Goal: Task Accomplishment & Management: Use online tool/utility

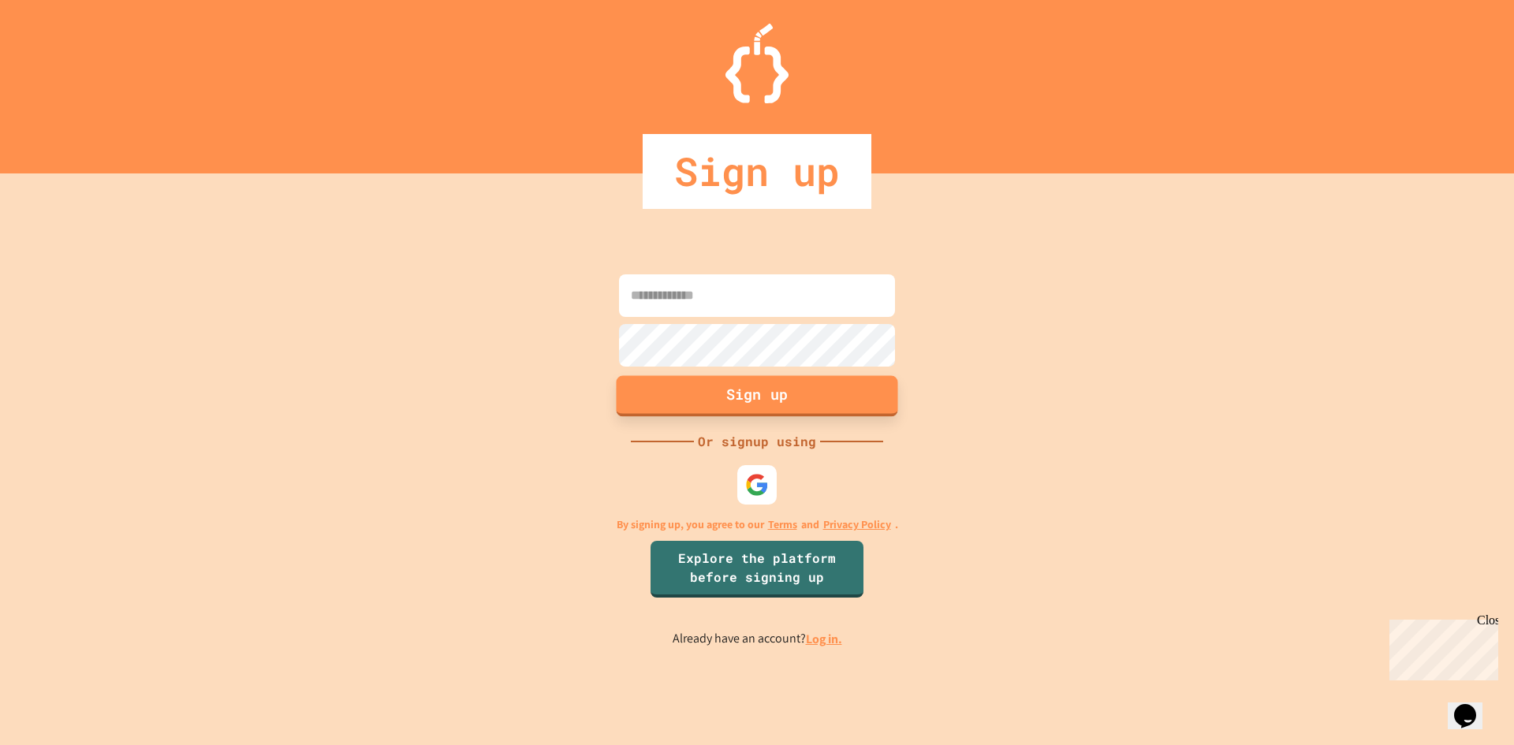
click at [766, 400] on button "Sign up" at bounding box center [757, 395] width 281 height 41
click at [760, 472] on img at bounding box center [757, 484] width 26 height 26
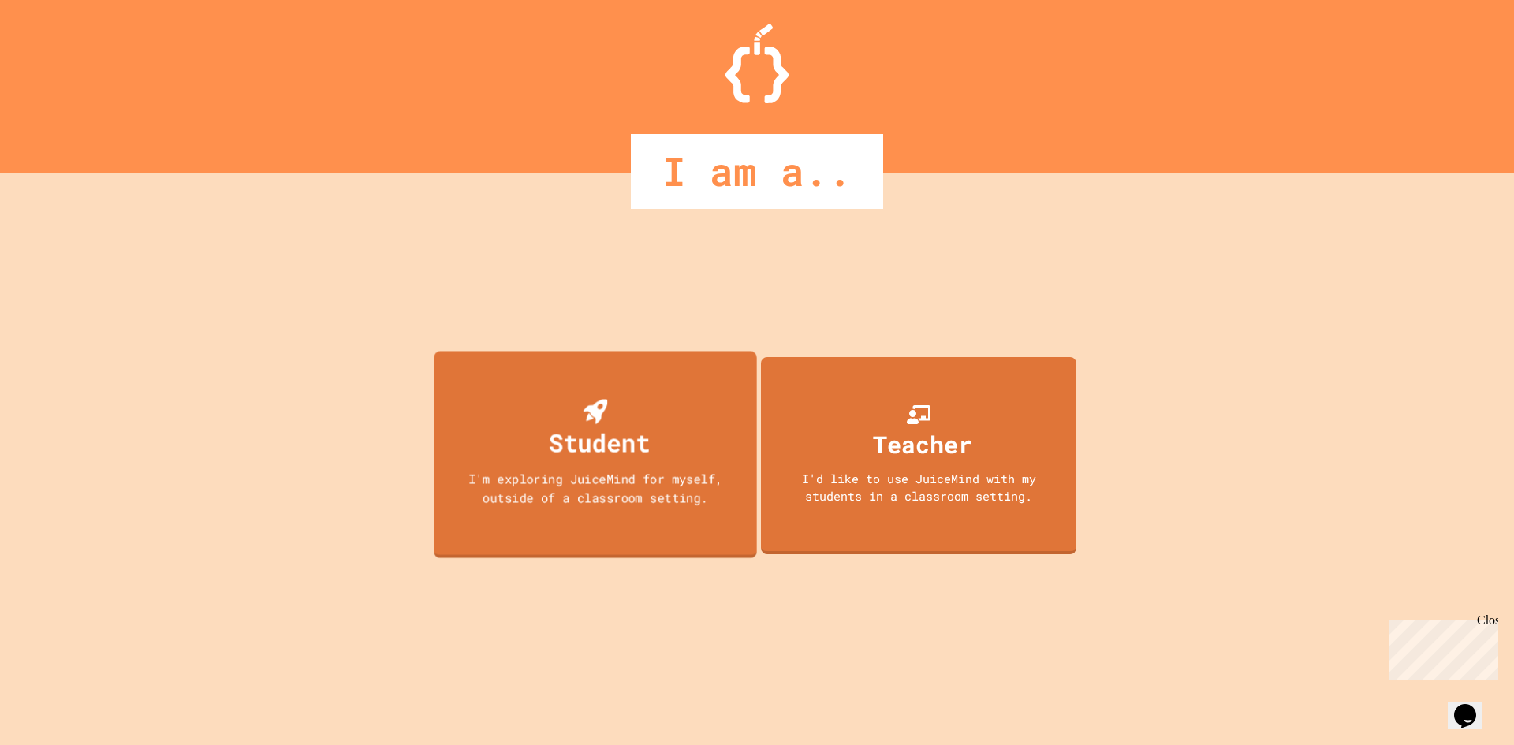
click at [667, 376] on div "Student I'm exploring JuiceMind for myself, outside of a classroom setting." at bounding box center [595, 454] width 323 height 207
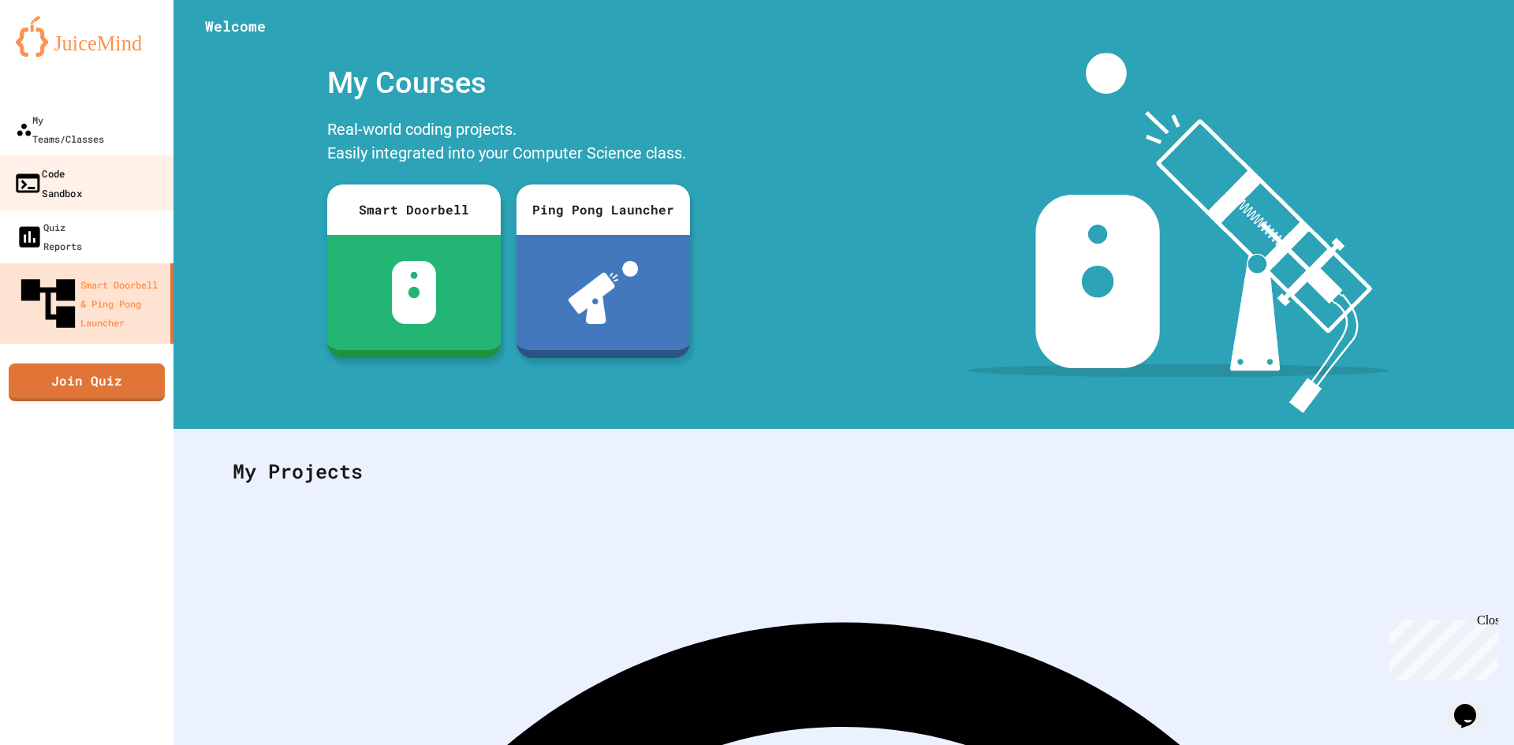
click at [82, 163] on div "Code Sandbox" at bounding box center [47, 182] width 69 height 39
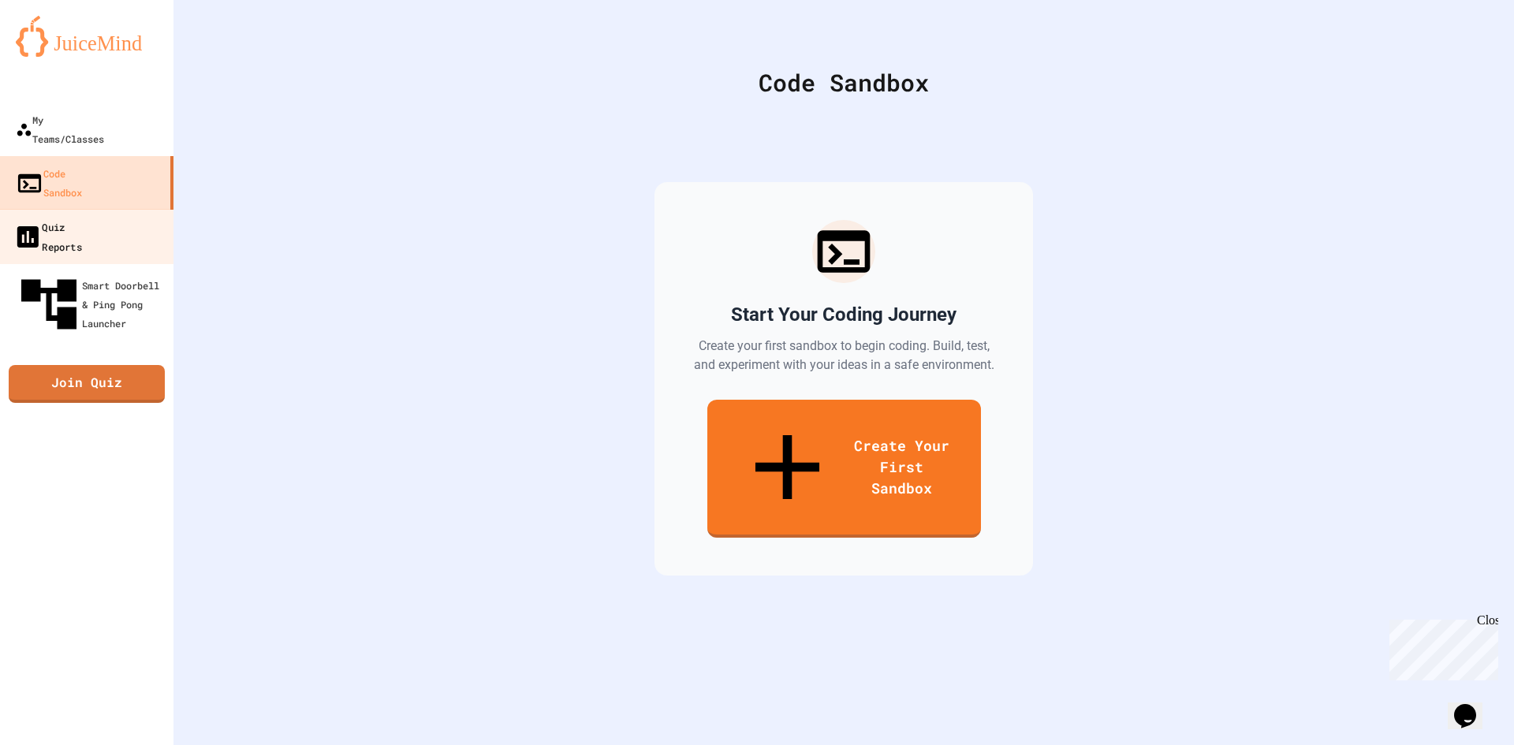
click at [82, 217] on div "Quiz Reports" at bounding box center [47, 236] width 69 height 39
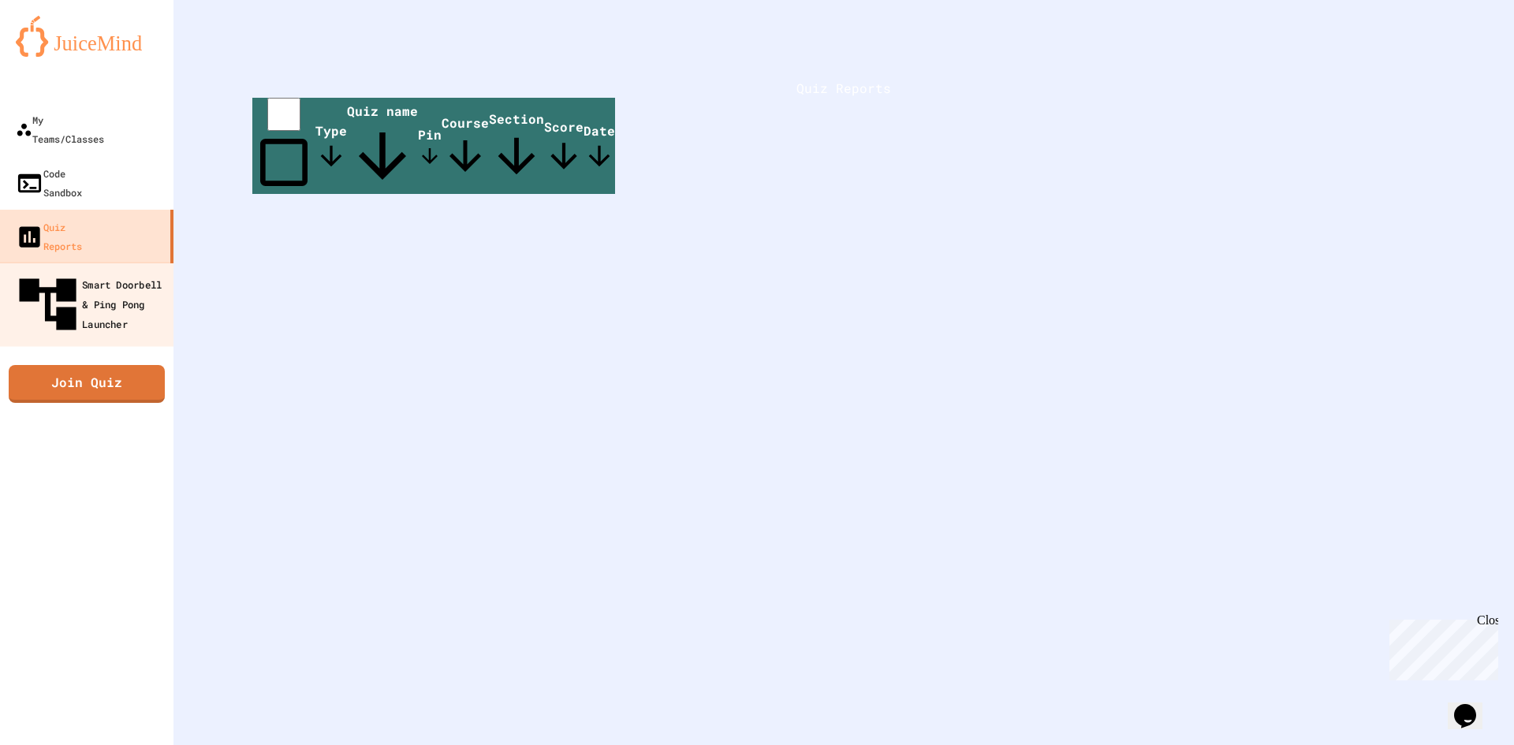
click at [91, 270] on div "Smart Doorbell & Ping Pong Launcher" at bounding box center [91, 304] width 156 height 69
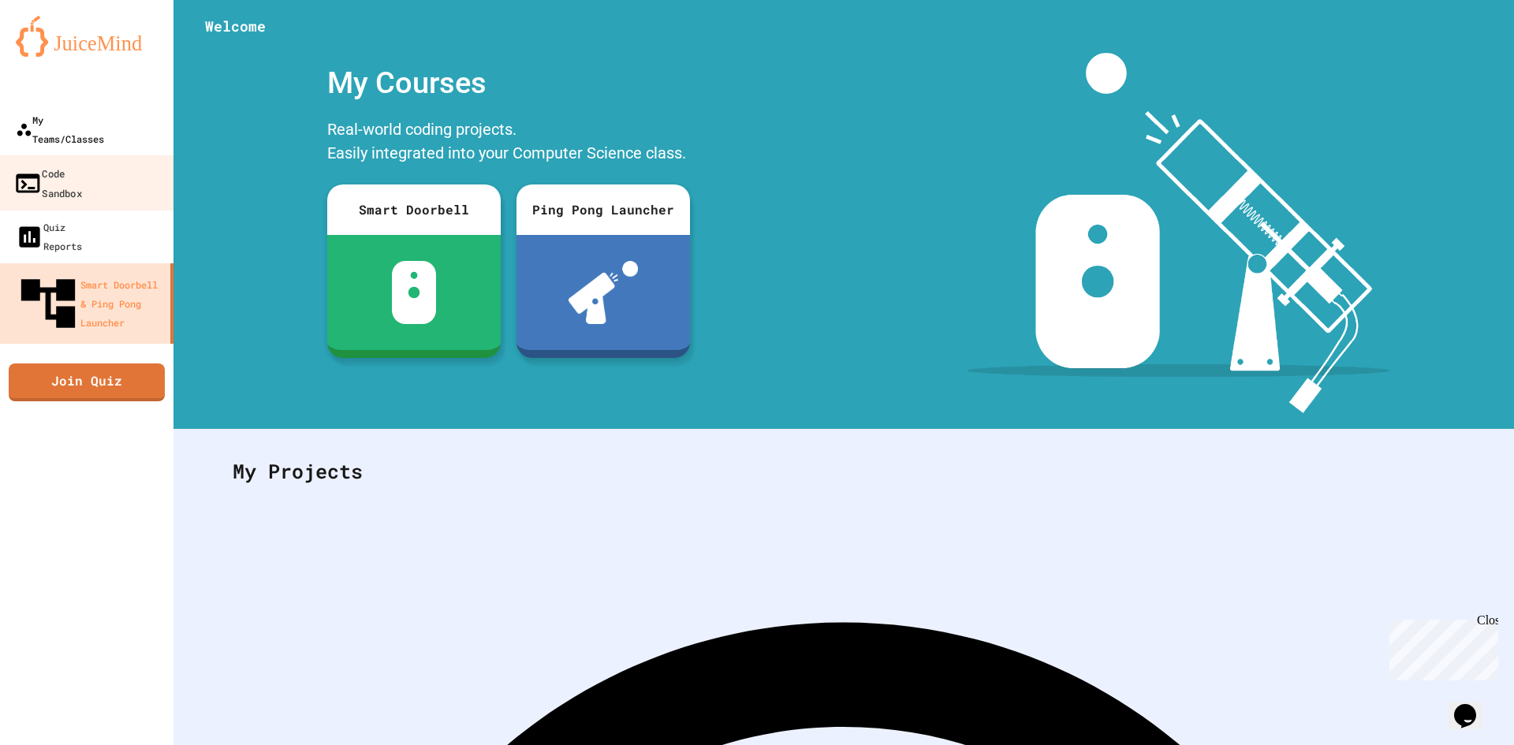
click at [98, 129] on div "My Teams/Classes" at bounding box center [60, 129] width 88 height 38
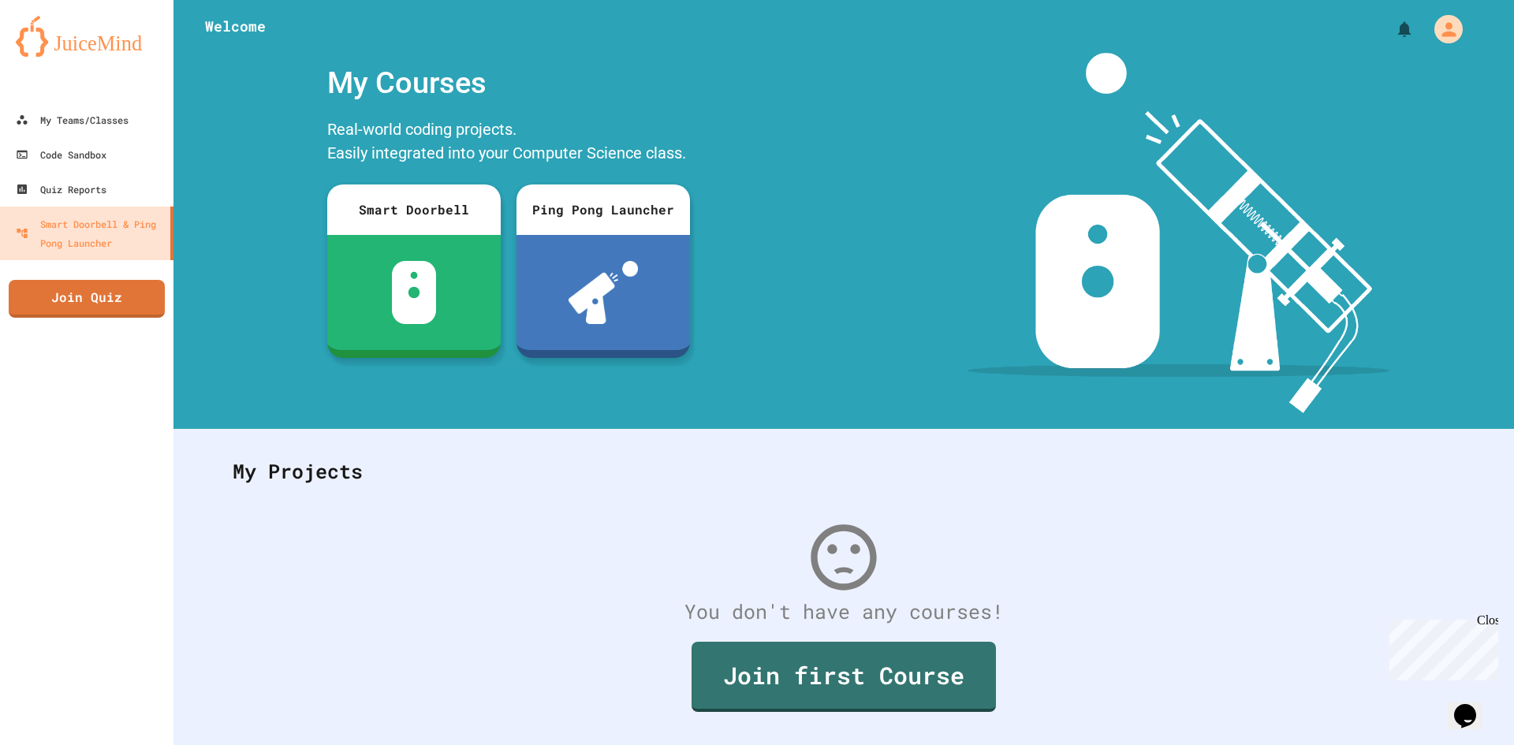
click at [613, 103] on div "My Courses" at bounding box center [508, 83] width 378 height 61
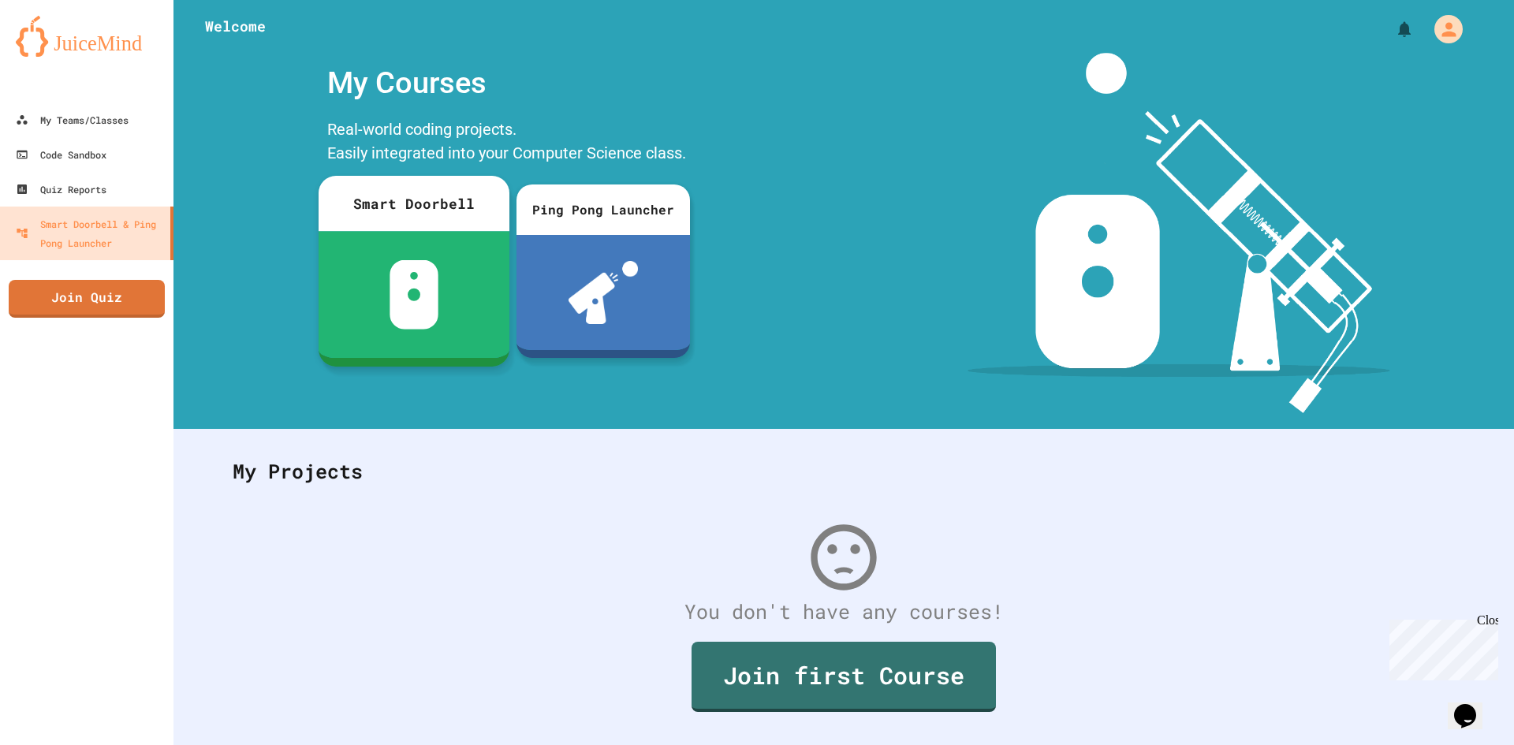
click at [486, 246] on div at bounding box center [414, 294] width 191 height 127
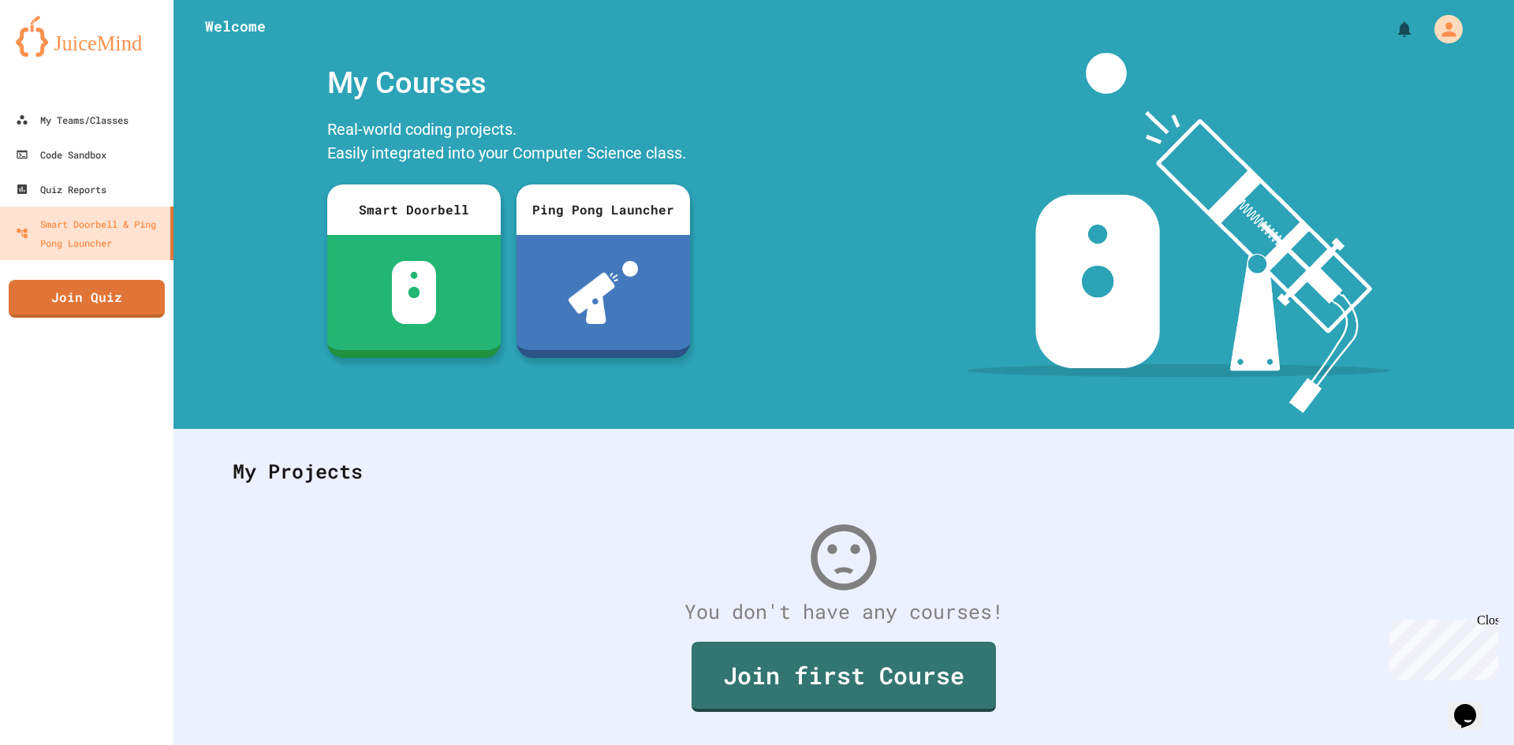
drag, startPoint x: 150, startPoint y: 69, endPoint x: 318, endPoint y: 173, distance: 198.0
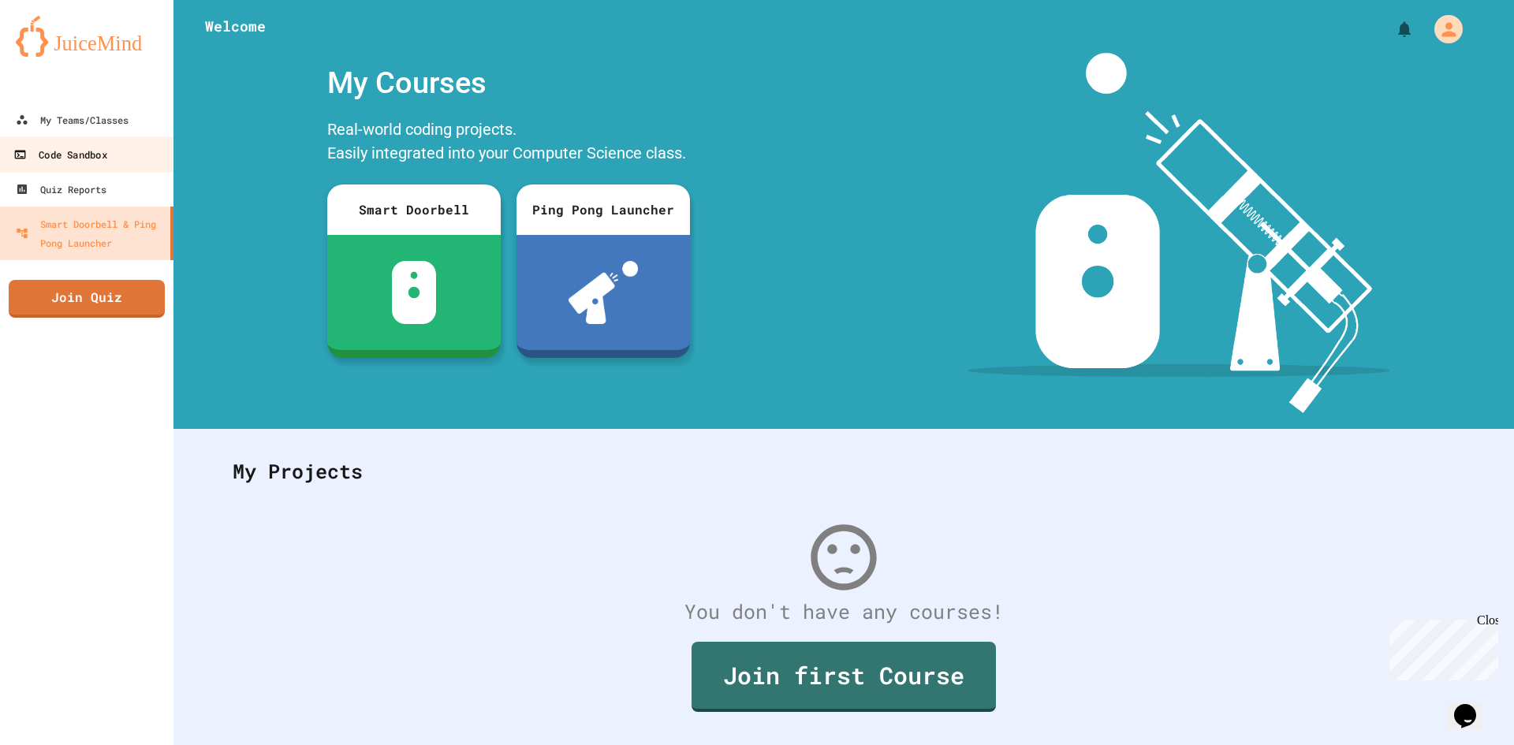
click at [111, 141] on link "Code Sandbox" at bounding box center [87, 153] width 179 height 35
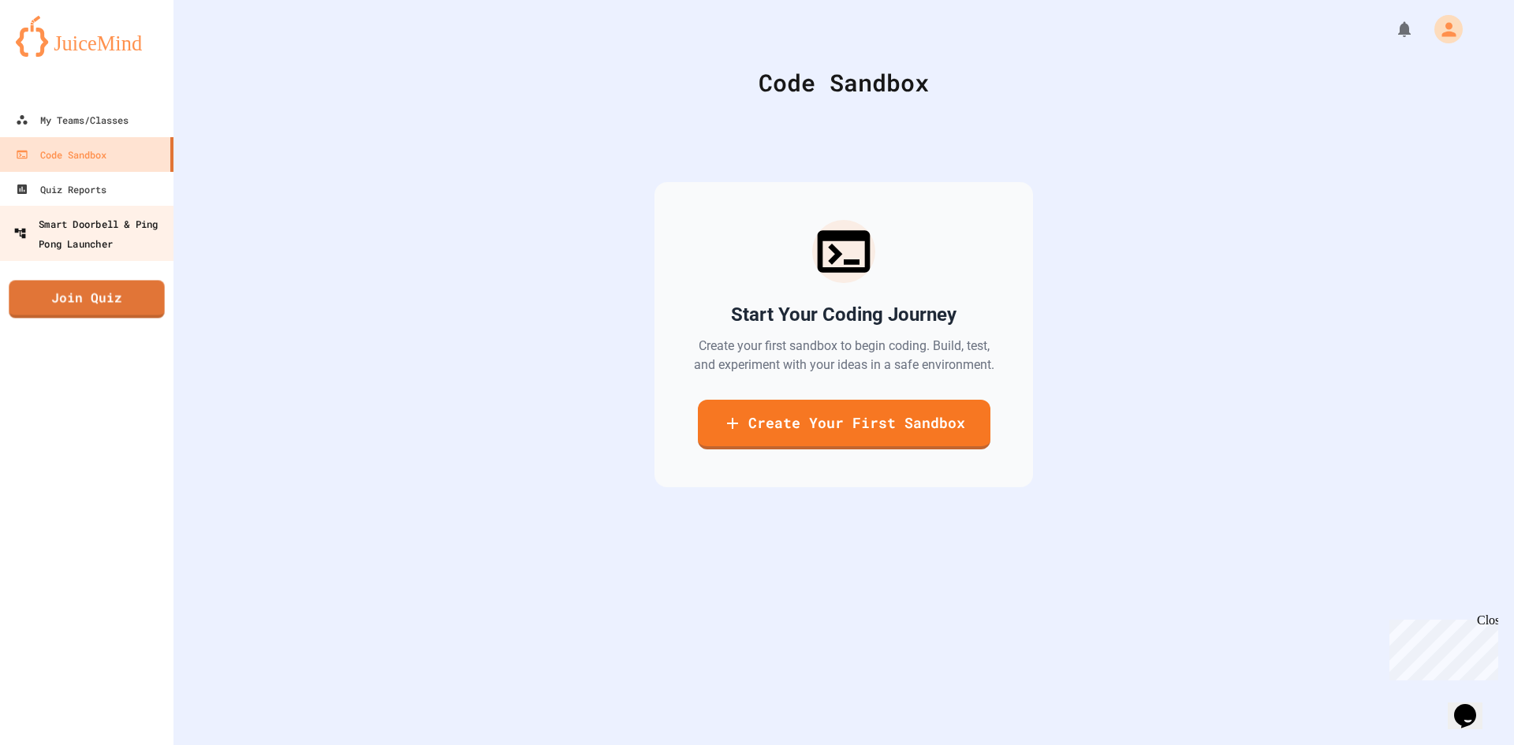
click at [60, 229] on div "Smart Doorbell & Ping Pong Launcher" at bounding box center [91, 233] width 156 height 39
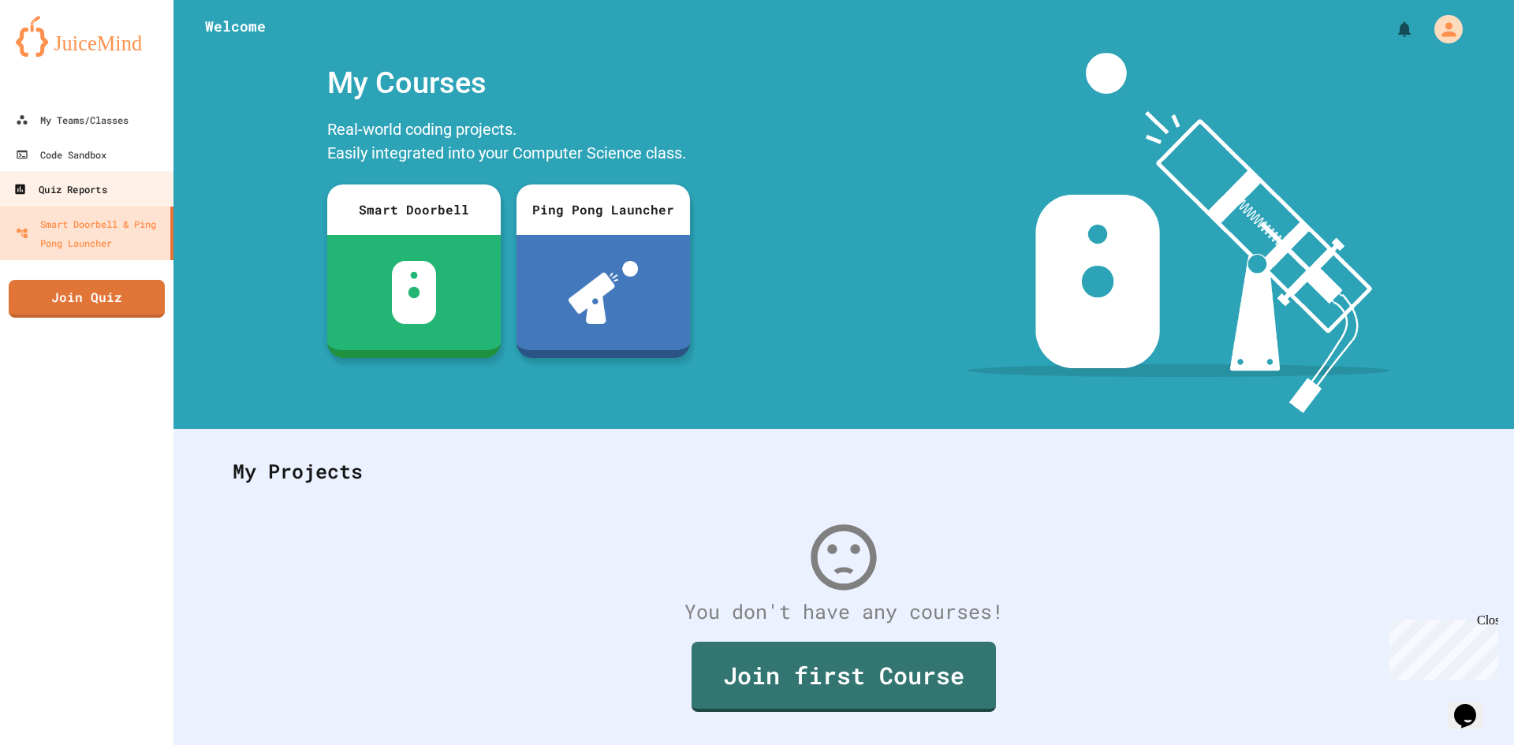
click at [91, 184] on div "Quiz Reports" at bounding box center [59, 190] width 93 height 20
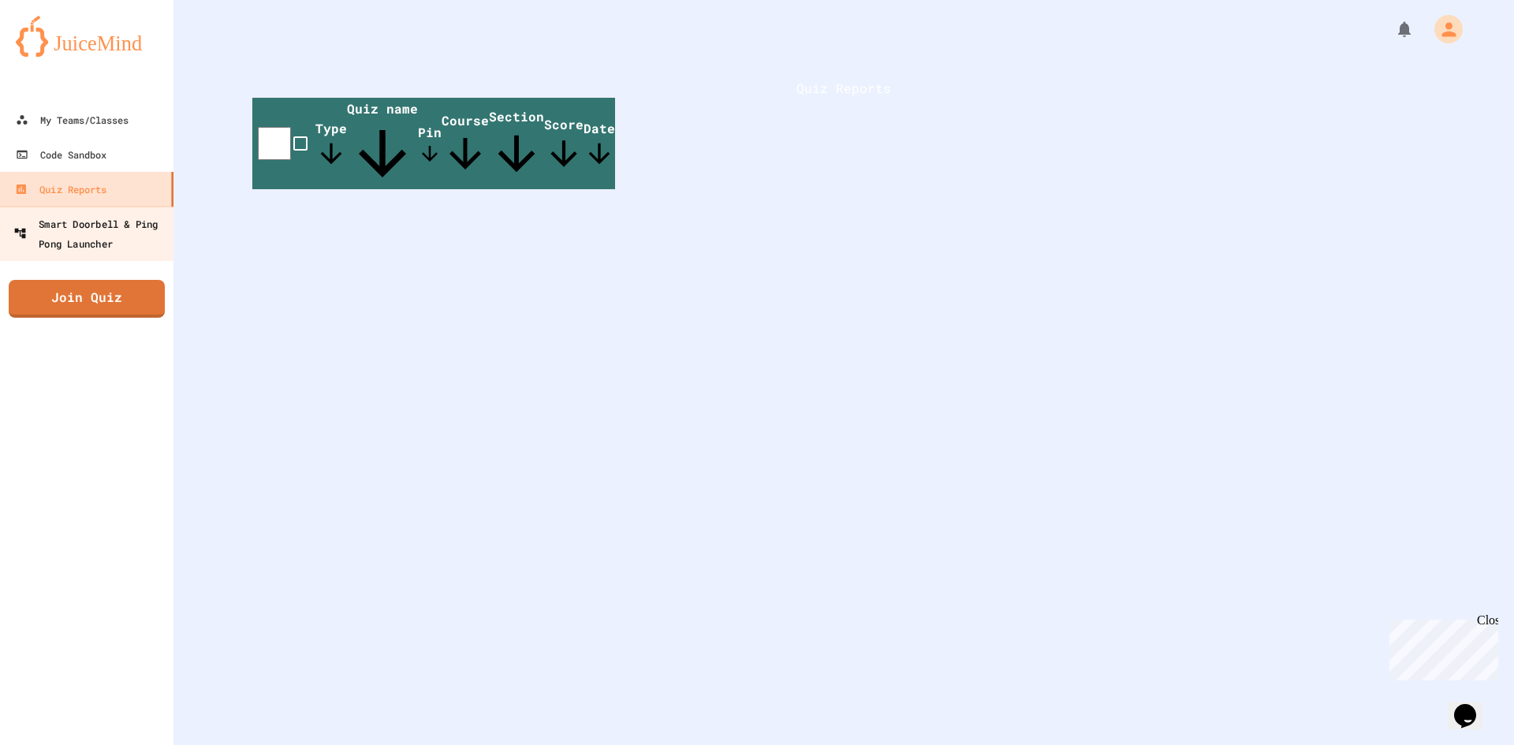
click at [111, 225] on div "Smart Doorbell & Ping Pong Launcher" at bounding box center [91, 233] width 156 height 39
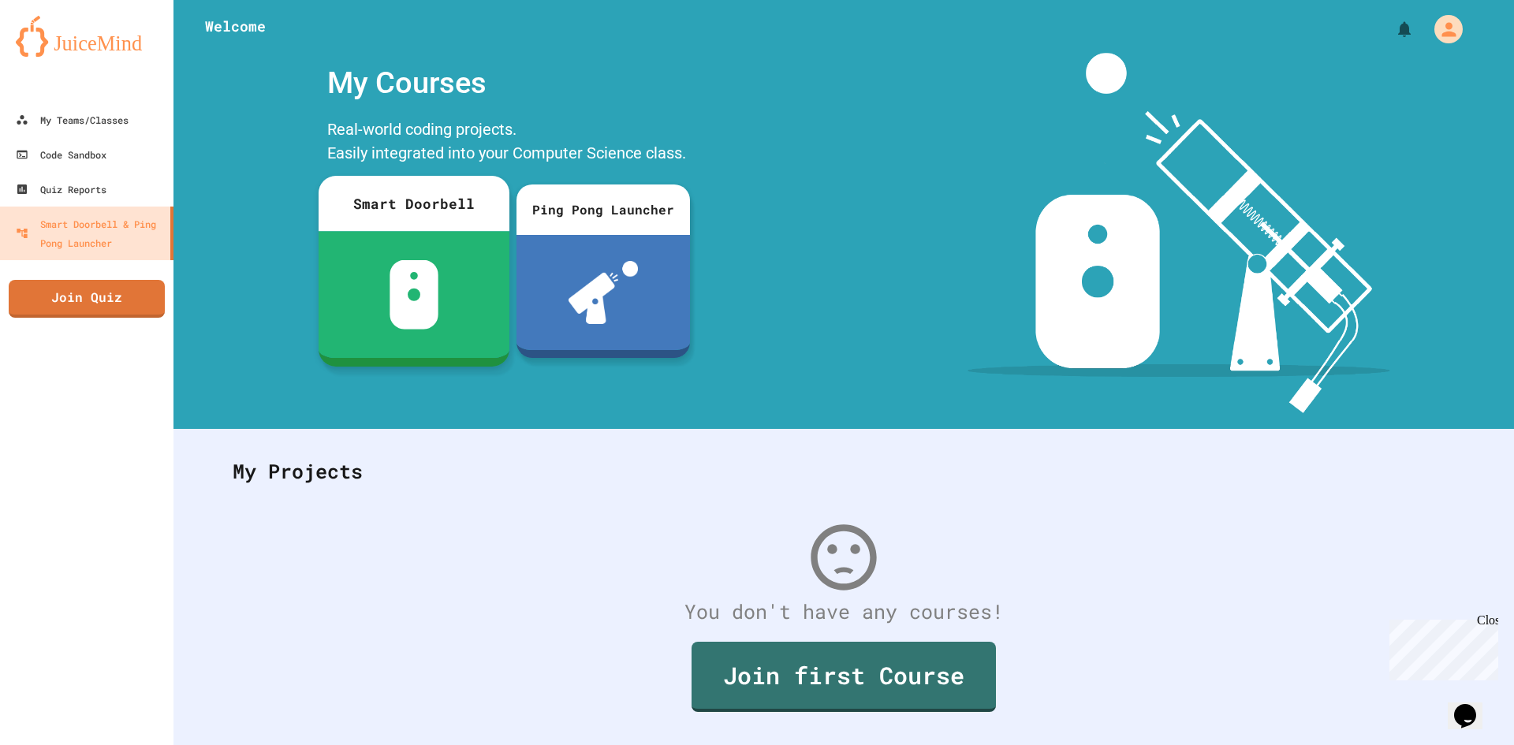
click at [449, 329] on div at bounding box center [414, 294] width 191 height 127
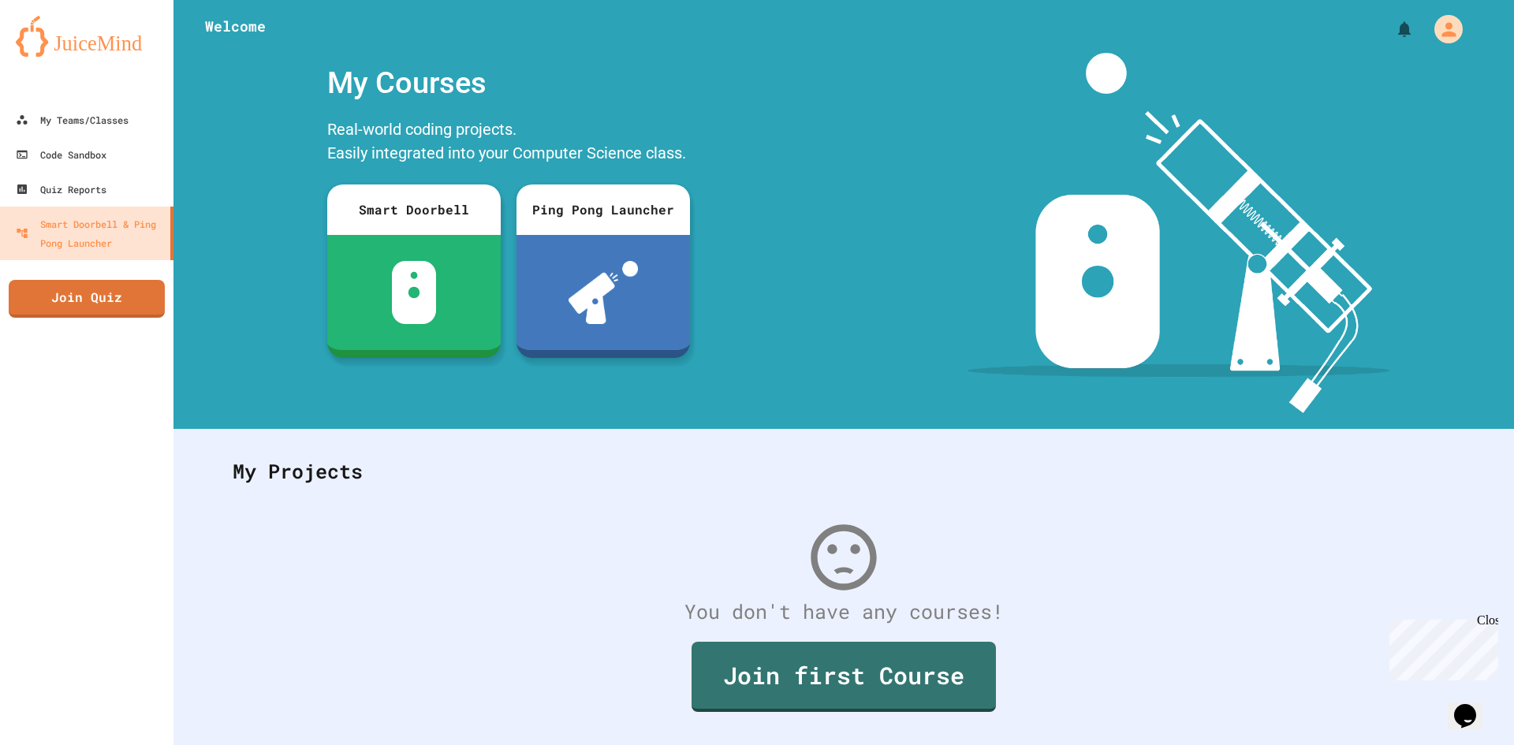
scroll to position [158, 0]
click at [86, 129] on div "My Teams/Classes" at bounding box center [71, 120] width 116 height 20
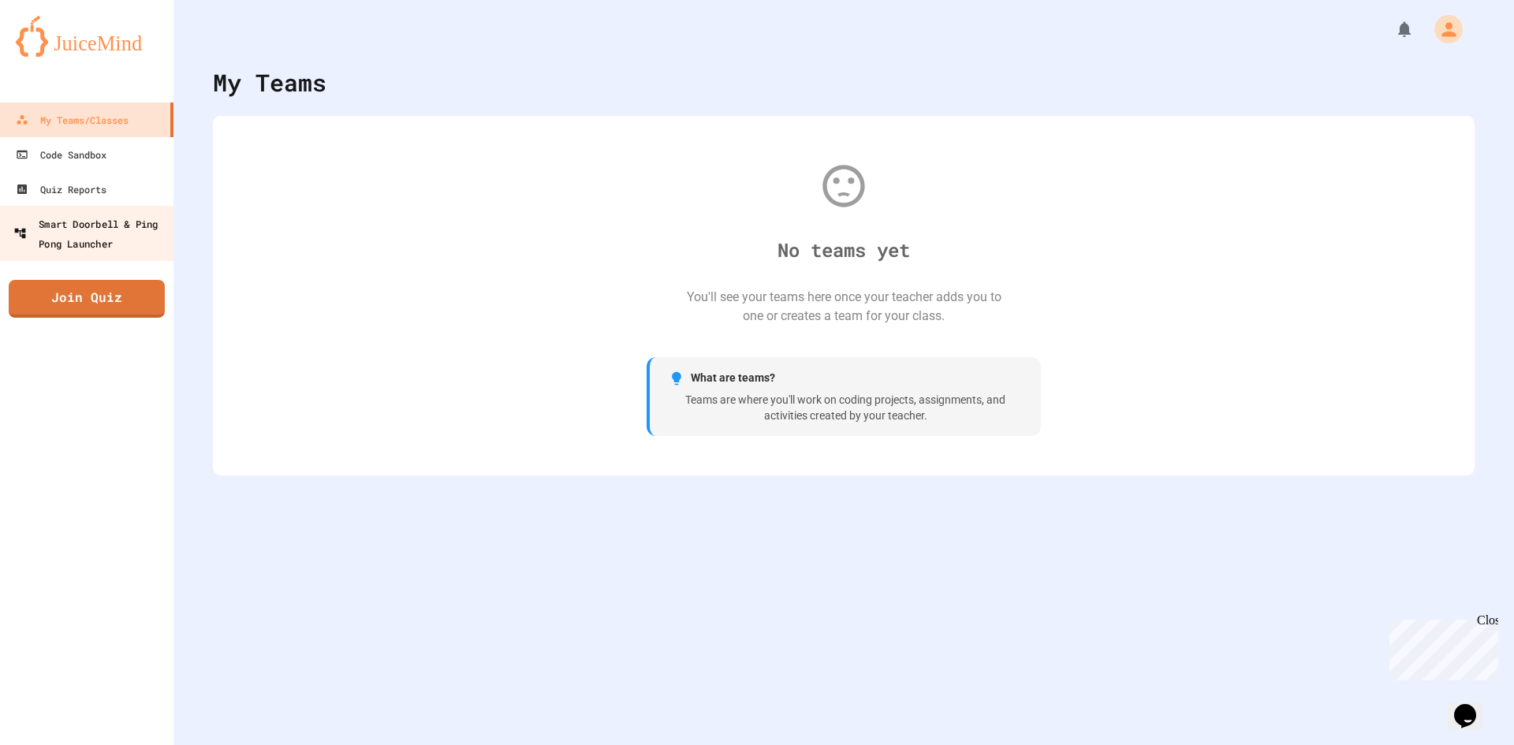
click at [36, 243] on div "Smart Doorbell & Ping Pong Launcher" at bounding box center [91, 233] width 156 height 39
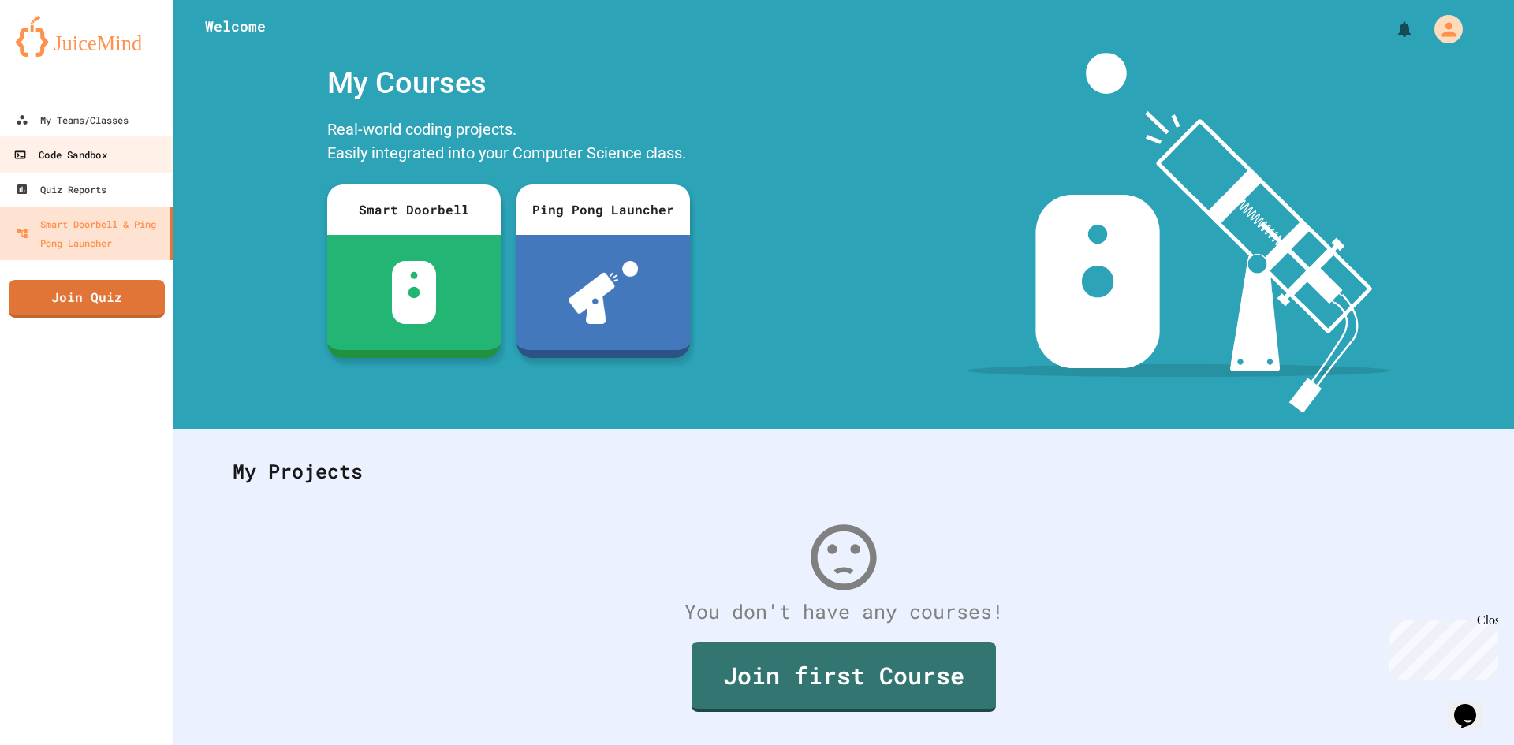
click at [74, 149] on div "Code Sandbox" at bounding box center [59, 155] width 93 height 20
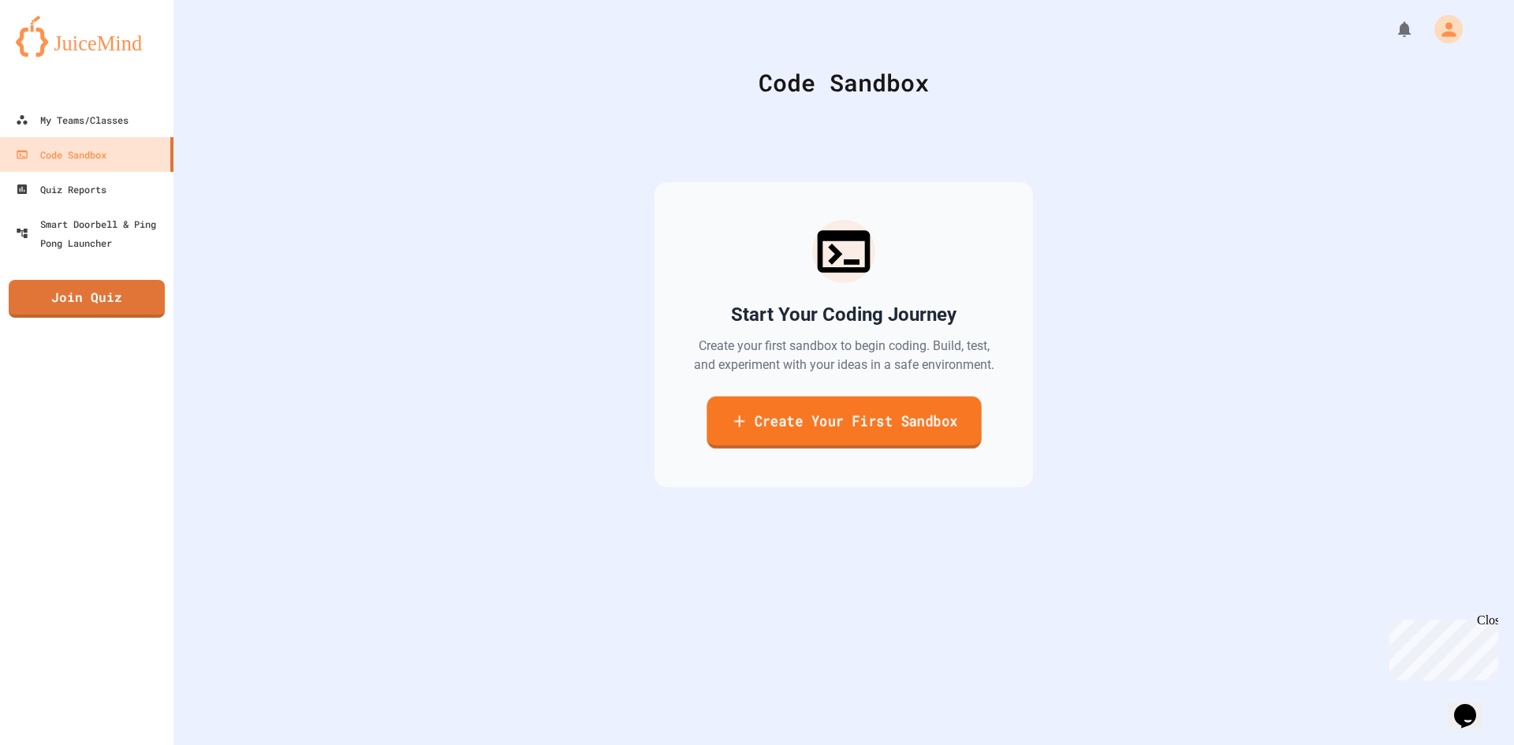
click at [807, 430] on link "Create Your First Sandbox" at bounding box center [843, 423] width 274 height 52
